Goal: Transaction & Acquisition: Book appointment/travel/reservation

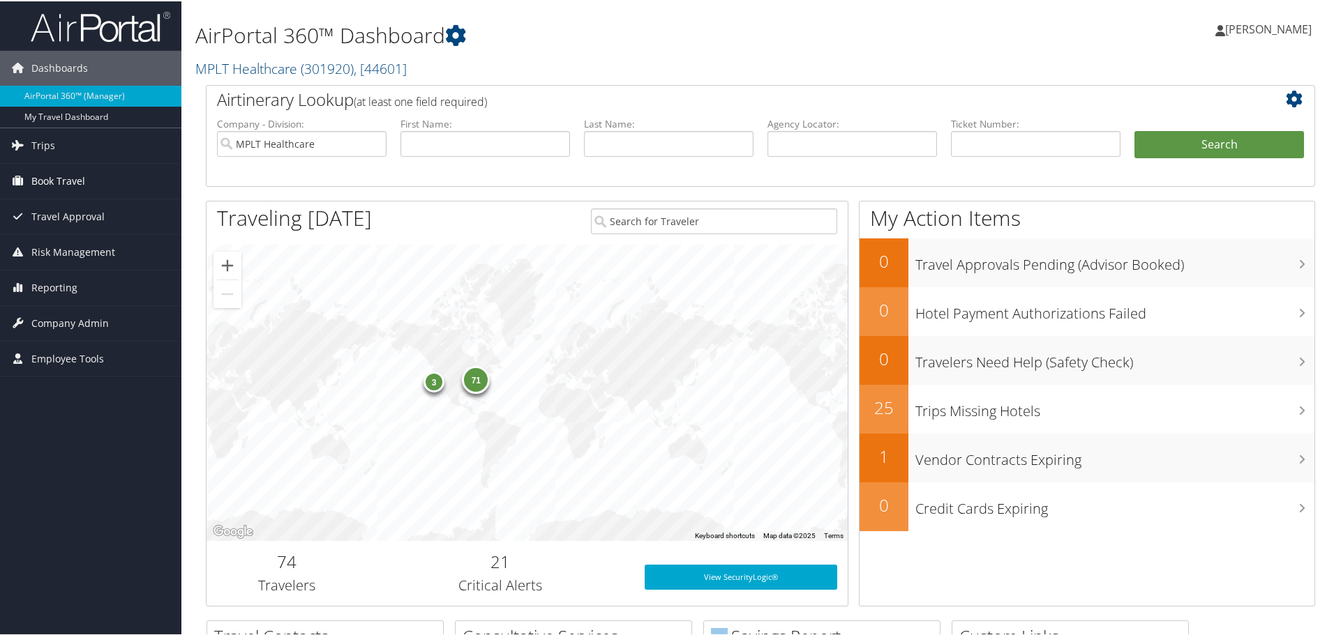
click at [86, 172] on link "Book Travel" at bounding box center [90, 180] width 181 height 35
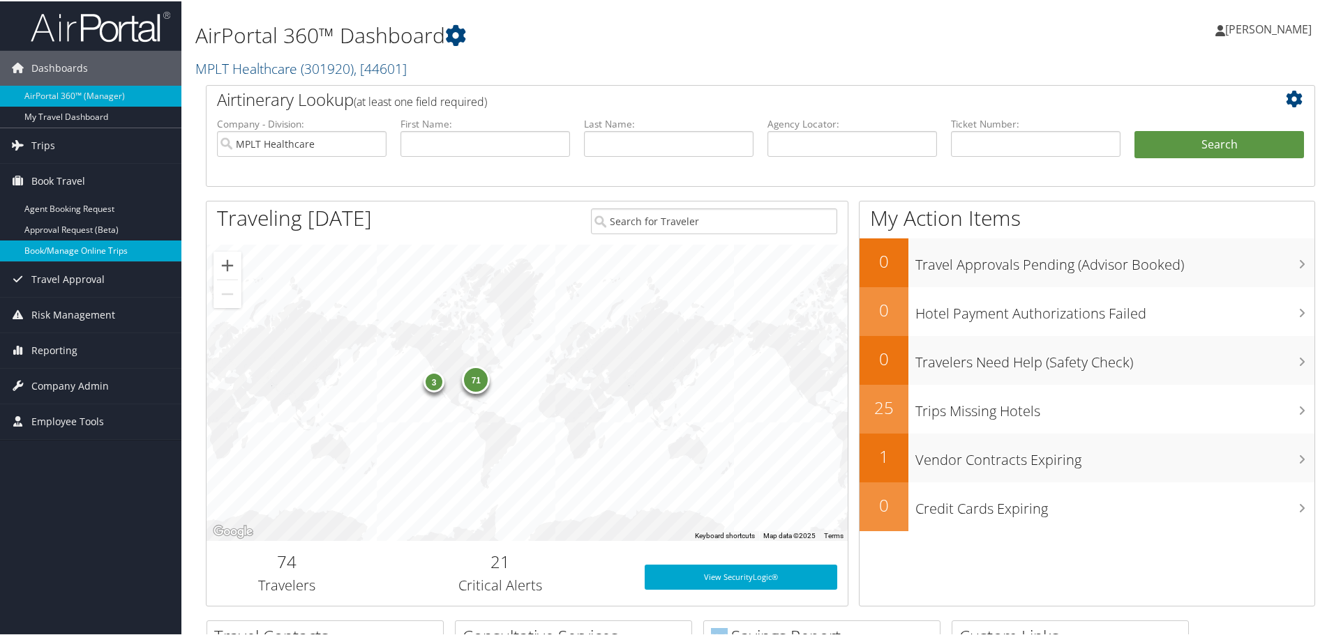
click at [114, 248] on link "Book/Manage Online Trips" at bounding box center [90, 249] width 181 height 21
